Goal: Information Seeking & Learning: Learn about a topic

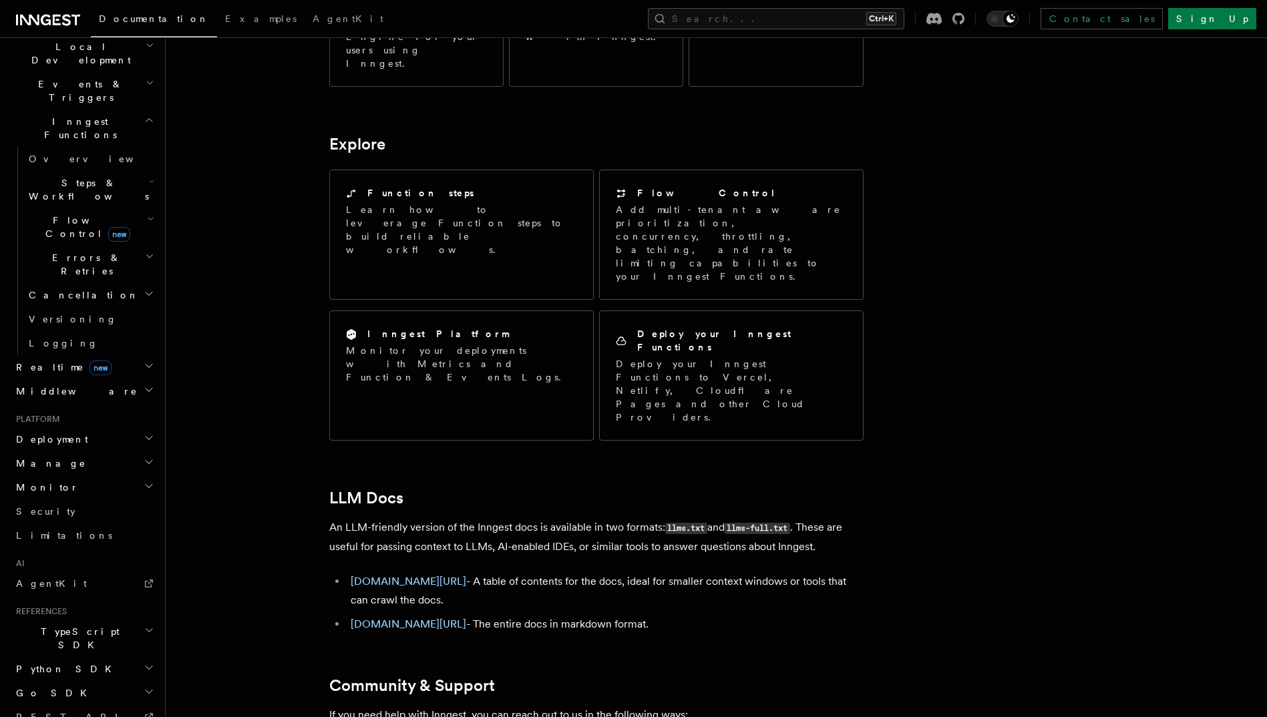
scroll to position [334, 0]
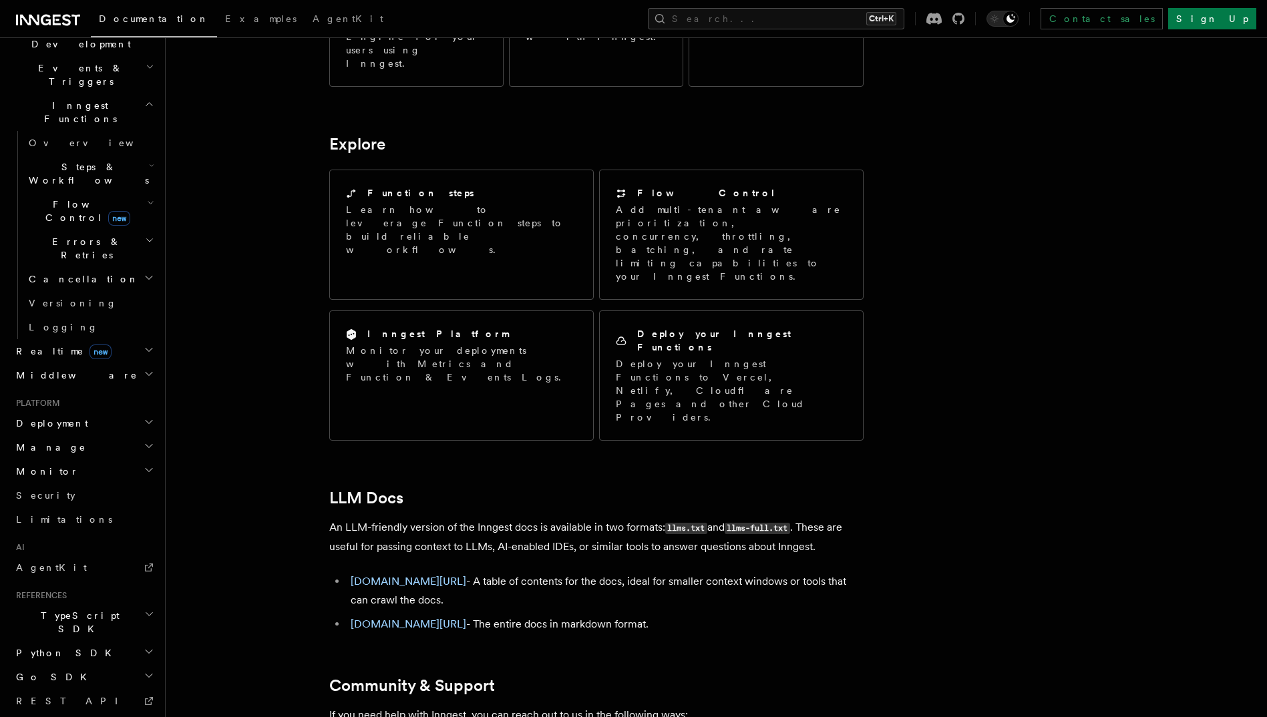
click at [144, 417] on icon "button" at bounding box center [149, 422] width 11 height 11
click at [144, 697] on icon "button" at bounding box center [149, 702] width 11 height 11
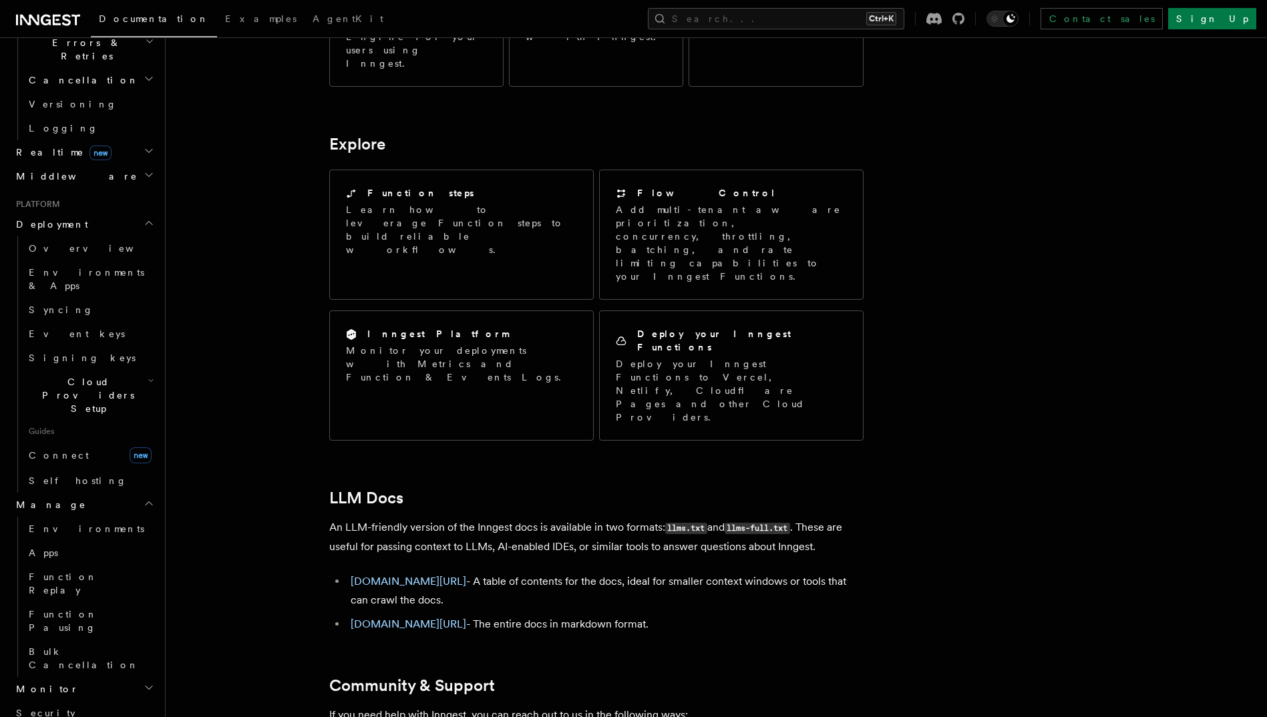
scroll to position [534, 0]
click at [144, 676] on h2 "Monitor" at bounding box center [84, 688] width 146 height 24
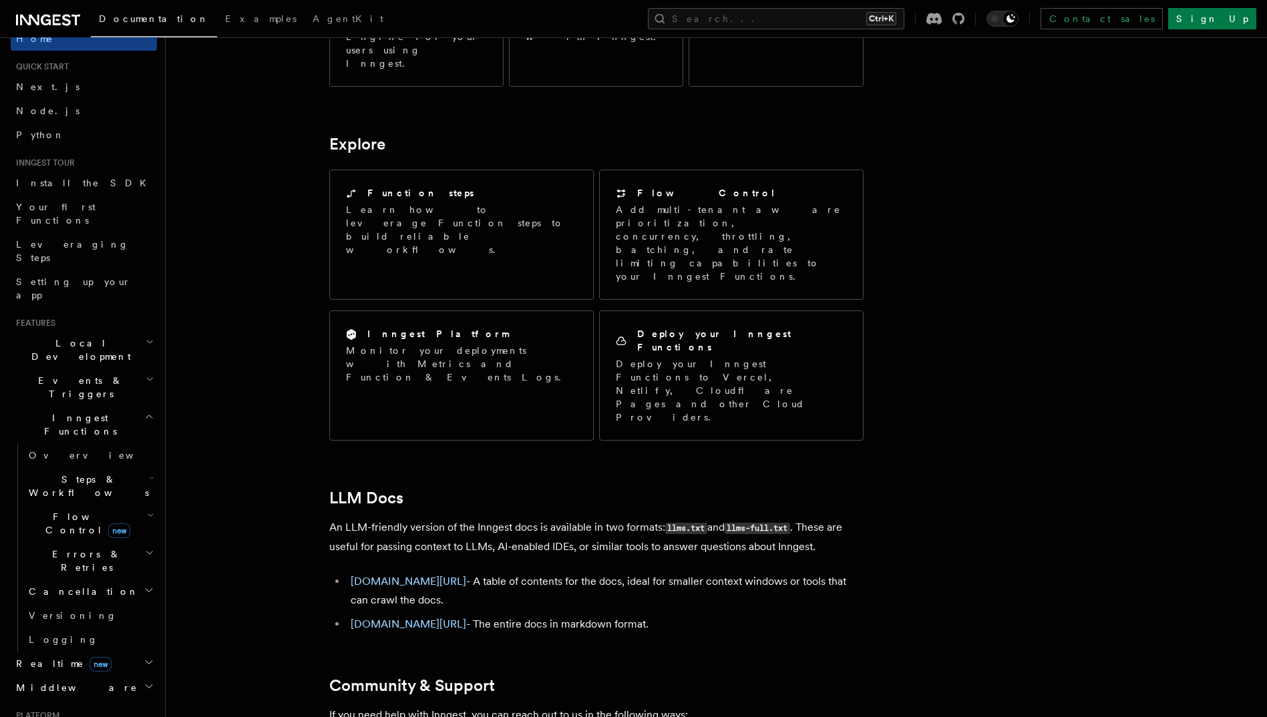
scroll to position [0, 0]
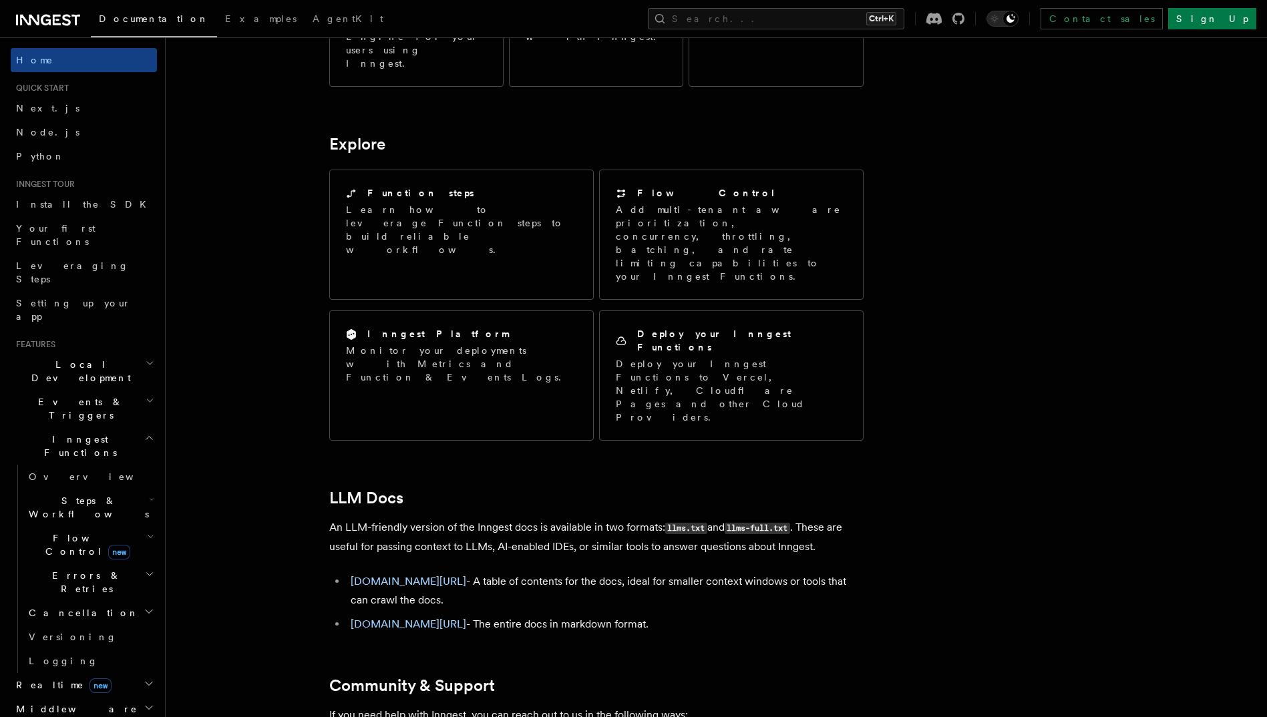
click at [146, 353] on h2 "Local Development" at bounding box center [84, 371] width 146 height 37
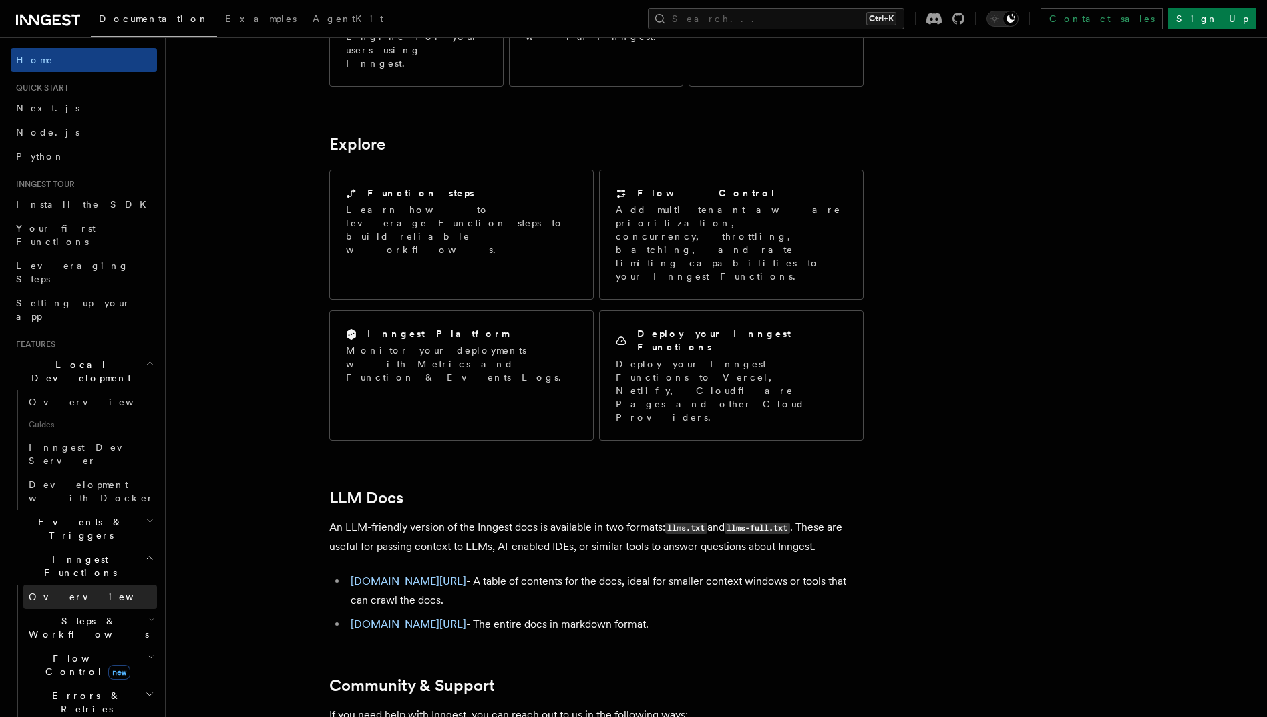
click at [63, 592] on span "Overview" at bounding box center [98, 597] width 138 height 11
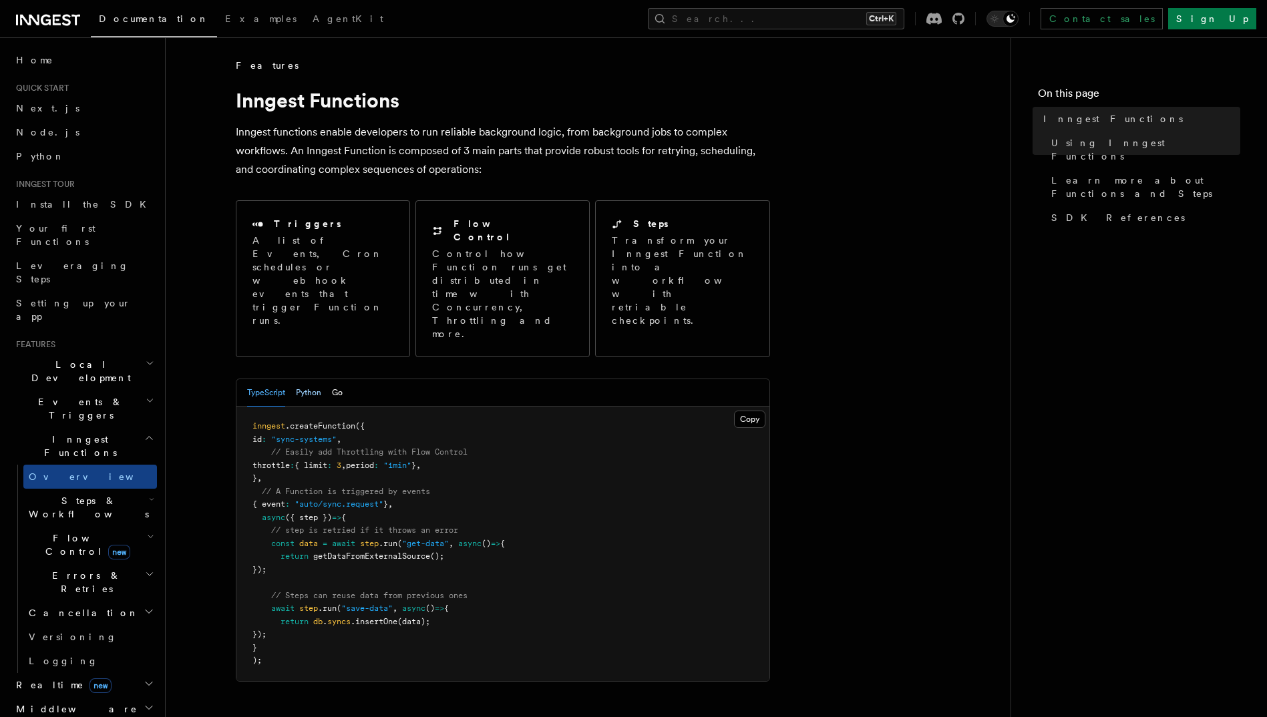
click at [311, 379] on button "Python" at bounding box center [308, 392] width 25 height 27
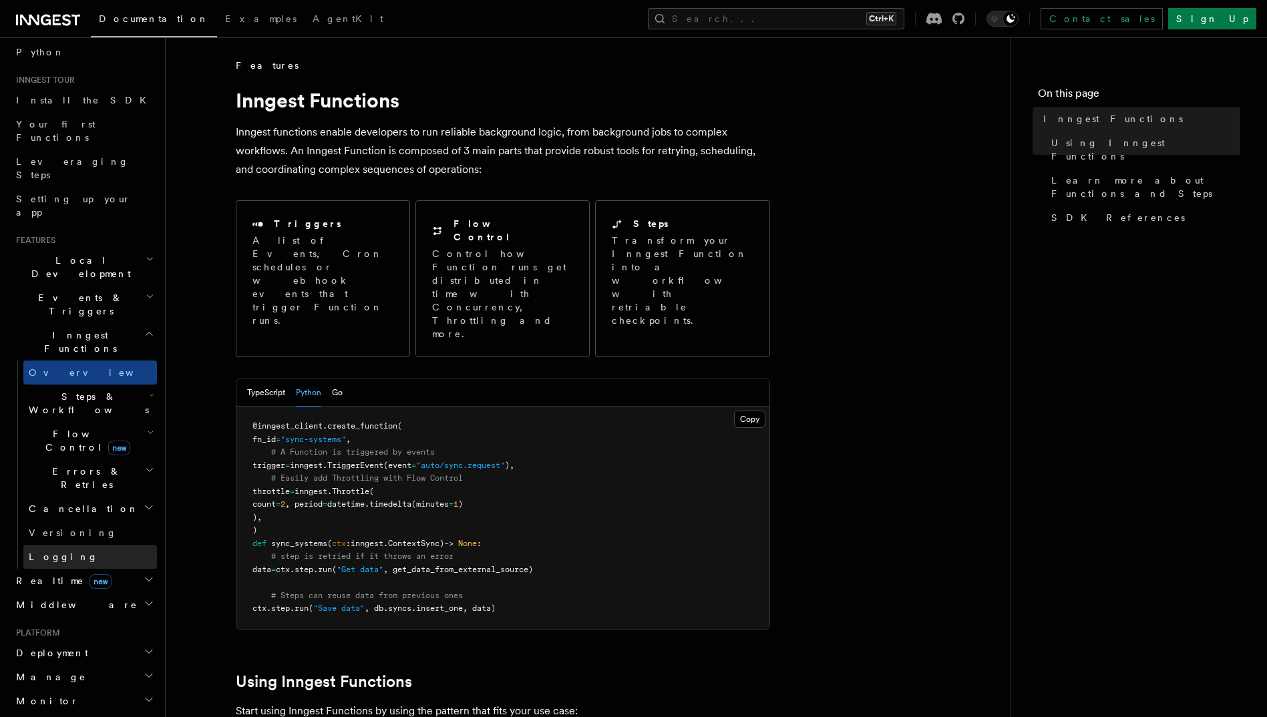
scroll to position [200, 0]
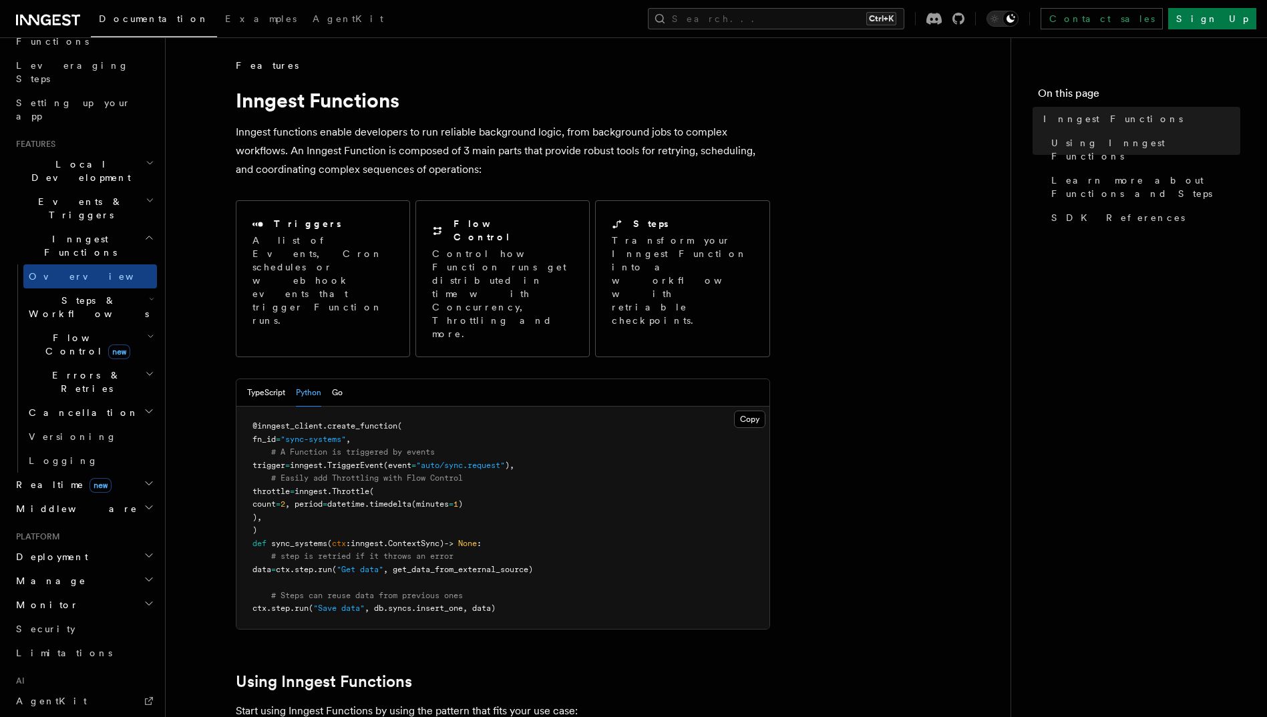
click at [146, 473] on h2 "Realtime new" at bounding box center [84, 485] width 146 height 24
click at [118, 497] on link "Overview" at bounding box center [90, 509] width 134 height 24
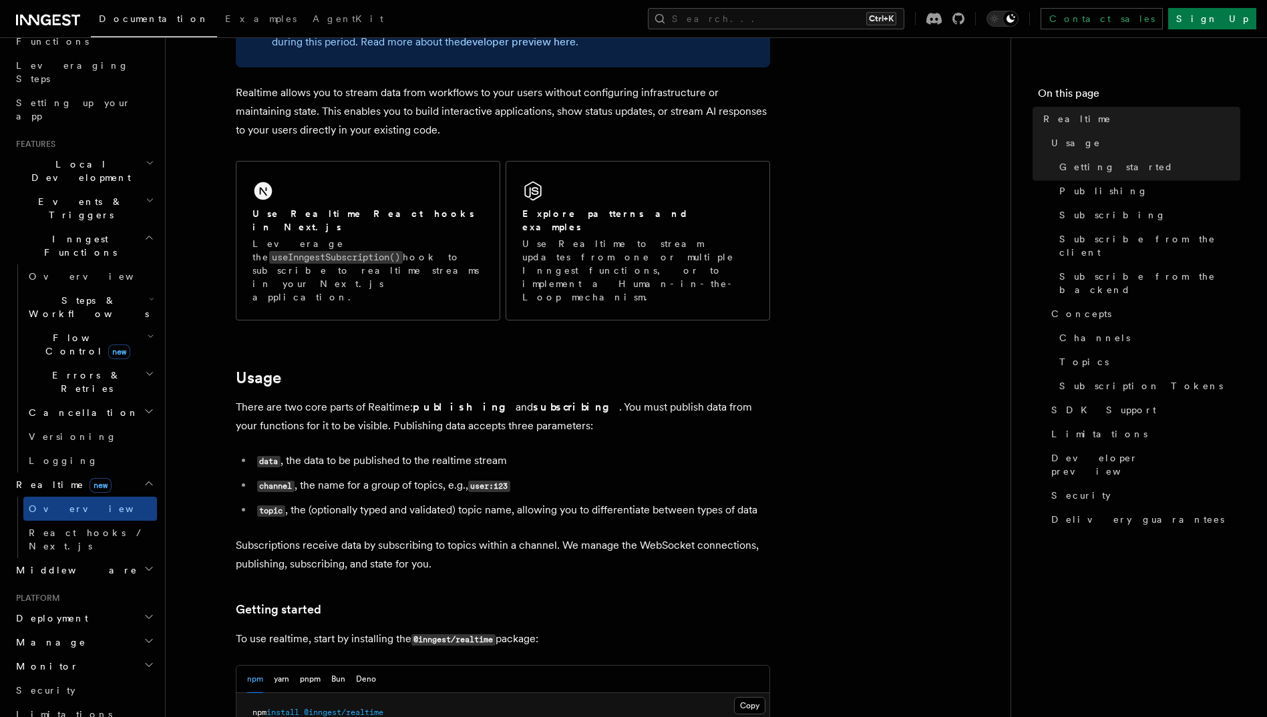
scroll to position [134, 0]
